Goal: Task Accomplishment & Management: Manage account settings

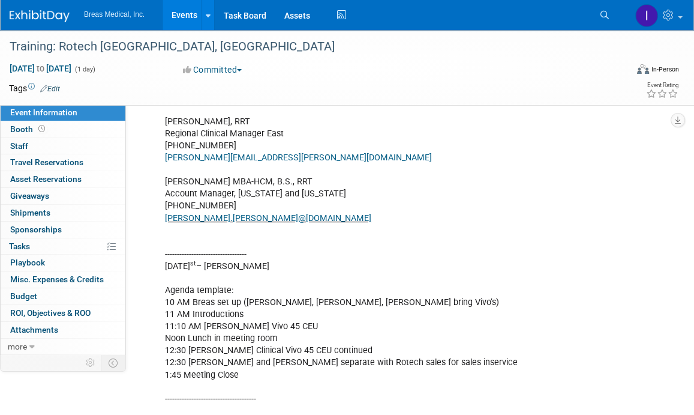
scroll to position [401, 0]
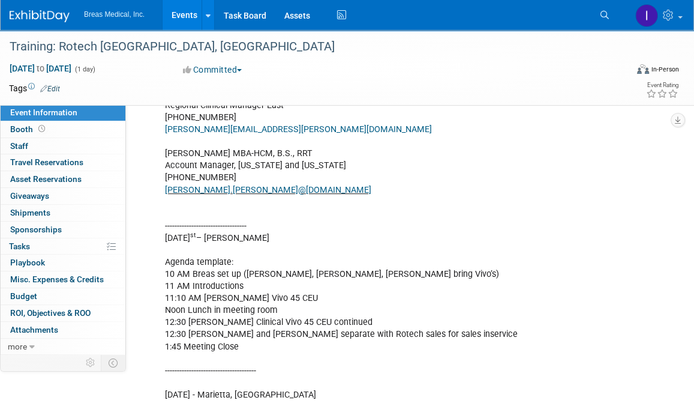
click at [185, 13] on link "Events" at bounding box center [185, 15] width 44 height 30
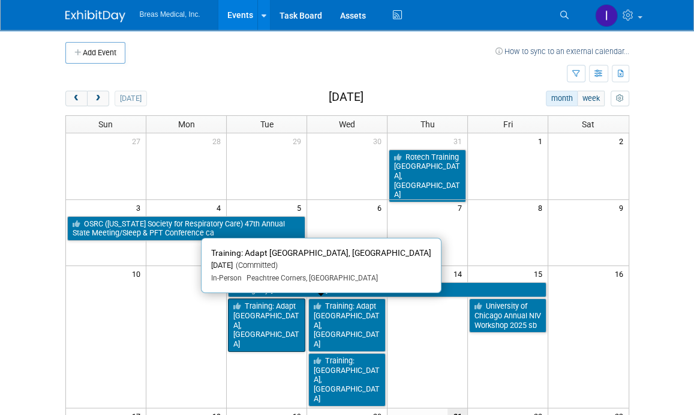
click at [267, 313] on link "Training: Adapt [GEOGRAPHIC_DATA], [GEOGRAPHIC_DATA]" at bounding box center [266, 324] width 77 height 53
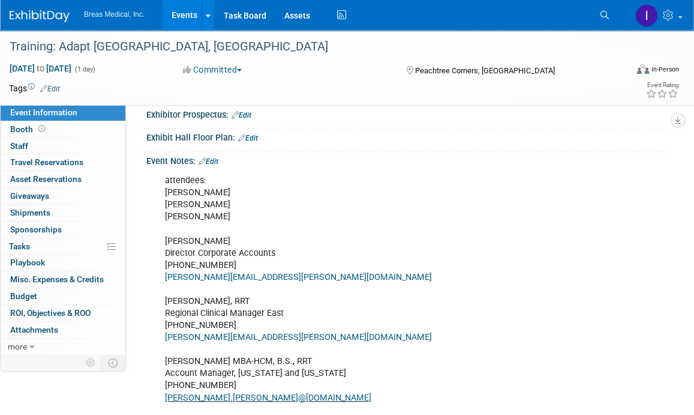
scroll to position [240, 0]
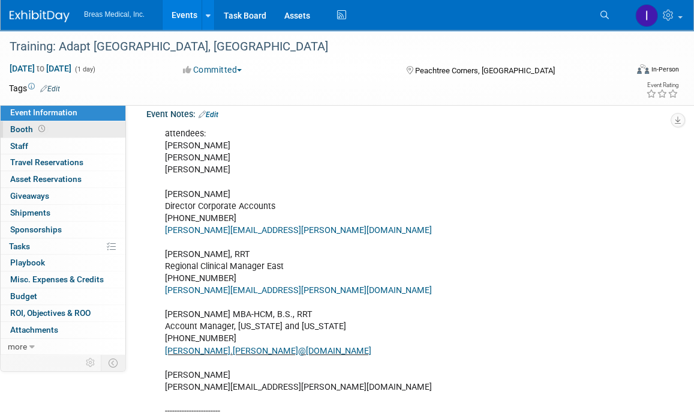
click at [25, 127] on span "Booth" at bounding box center [28, 129] width 37 height 10
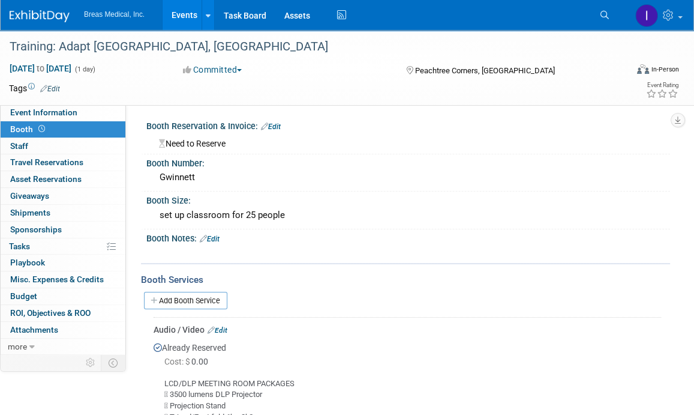
scroll to position [0, 0]
click at [214, 142] on div "Need to Reserve" at bounding box center [408, 142] width 506 height 15
click at [278, 128] on link "Edit" at bounding box center [271, 127] width 20 height 8
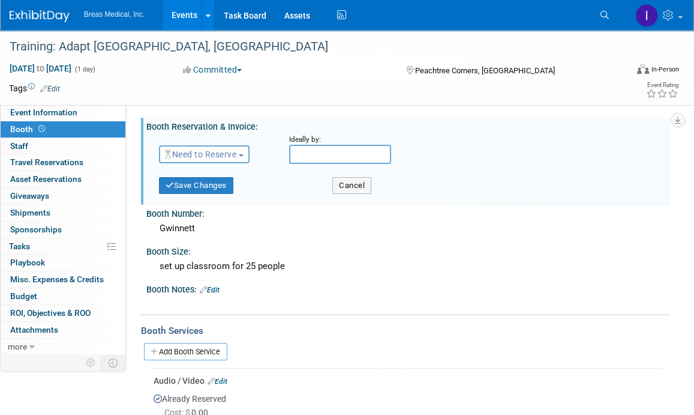
click at [242, 156] on button "Need to Reserve" at bounding box center [204, 154] width 91 height 18
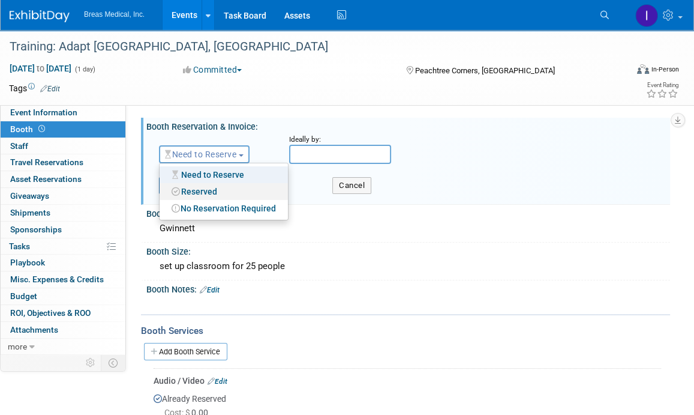
click at [209, 192] on link "Reserved" at bounding box center [224, 191] width 128 height 17
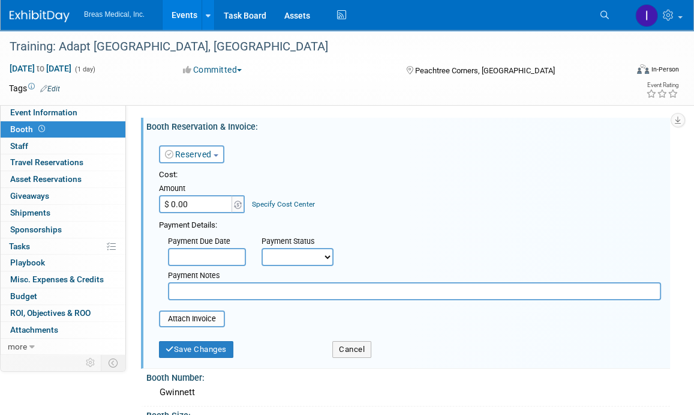
click at [203, 199] on input "$ 0.00" at bounding box center [196, 204] width 75 height 18
type input "$ 2,994.02"
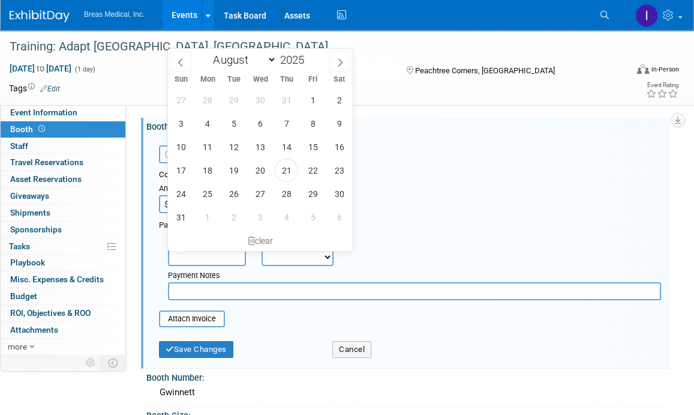
click at [201, 254] on input "text" at bounding box center [207, 257] width 78 height 18
click at [242, 138] on span "12" at bounding box center [233, 146] width 23 height 23
type input "Aug 12, 2025"
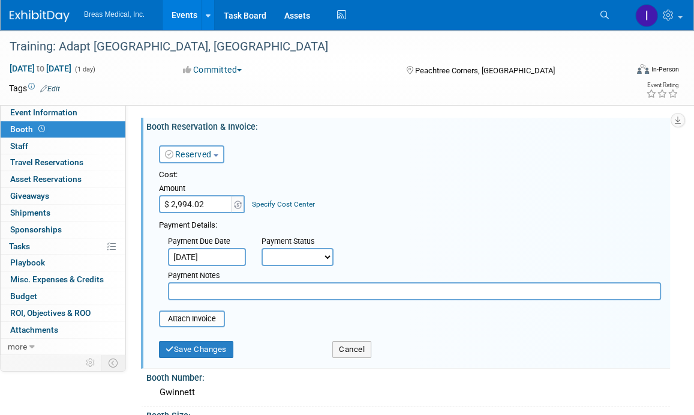
click at [299, 261] on select "Not Paid Yet Partially Paid Paid in Full" at bounding box center [298, 257] width 72 height 18
select select "1"
click at [262, 248] on select "Not Paid Yet Partially Paid Paid in Full" at bounding box center [298, 257] width 72 height 18
click at [235, 285] on input "text" at bounding box center [414, 291] width 493 height 18
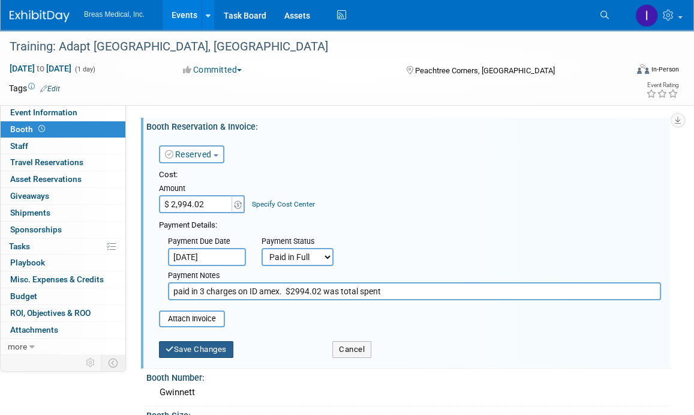
type input "paid in 3 charges on ID amex. $2994.02 was total spent"
click at [207, 345] on button "Save Changes" at bounding box center [196, 349] width 74 height 17
